Goal: Check status: Check status

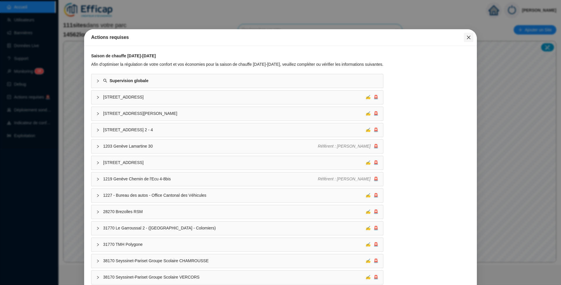
click at [467, 37] on icon "close" at bounding box center [469, 37] width 5 height 5
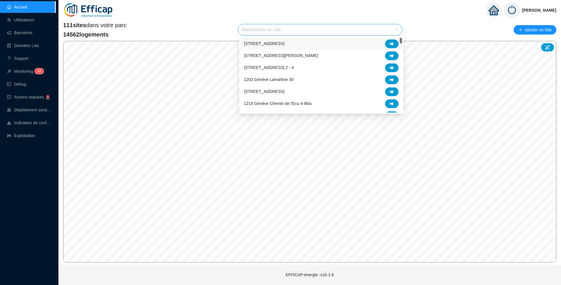
click at [262, 28] on input "search" at bounding box center [318, 29] width 152 height 11
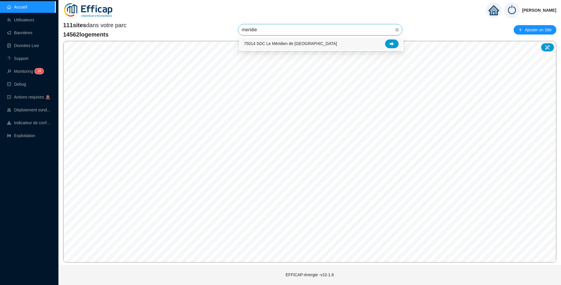
type input "meridien"
click at [393, 39] on div at bounding box center [391, 43] width 13 height 9
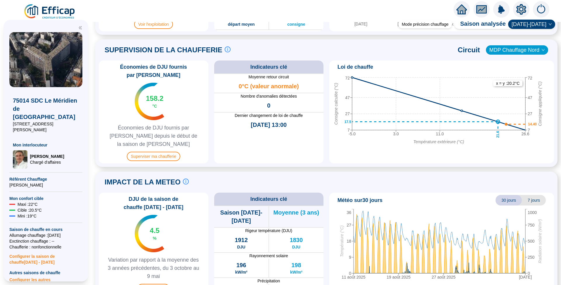
scroll to position [386, 0]
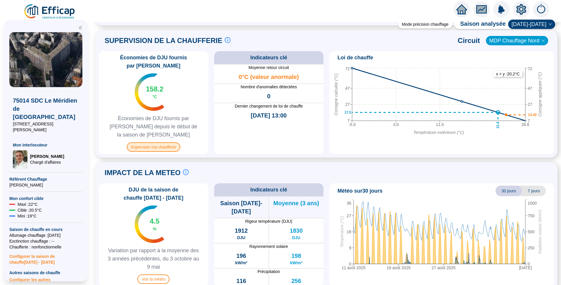
click at [149, 142] on span "Superviser ma chaufferie" at bounding box center [154, 146] width 54 height 9
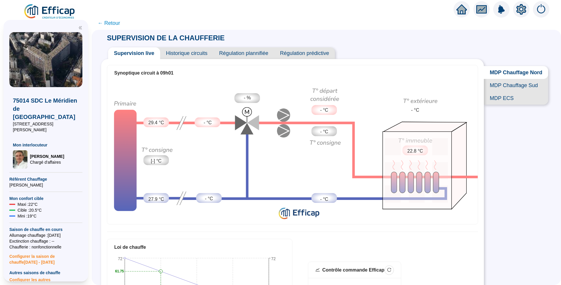
click at [187, 51] on span "Historique circuits" at bounding box center [186, 53] width 53 height 12
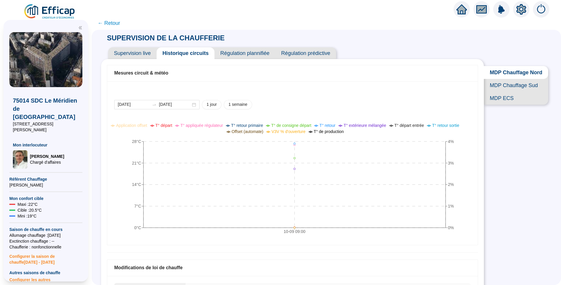
click at [133, 53] on span "Supervision live" at bounding box center [132, 53] width 49 height 12
